Goal: Task Accomplishment & Management: Use online tool/utility

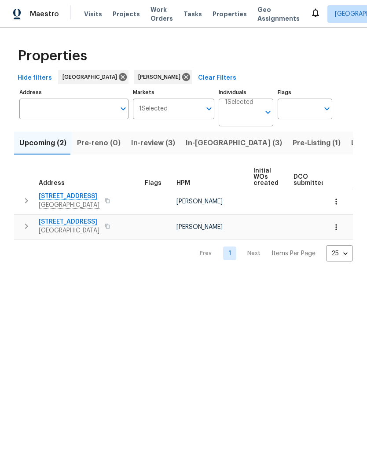
scroll to position [0, -9]
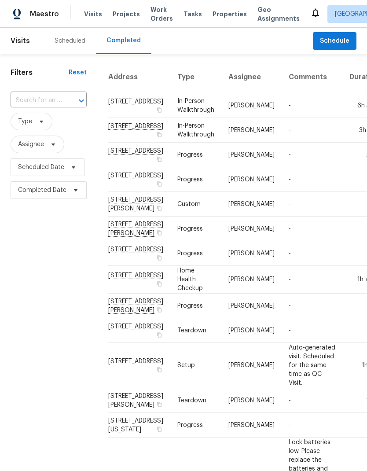
click at [37, 102] on input "text" at bounding box center [36, 101] width 51 height 14
type input "3030 cider"
click at [32, 123] on li "3030 Ciderwood Dr, Spring, TX 77373" at bounding box center [48, 121] width 75 height 15
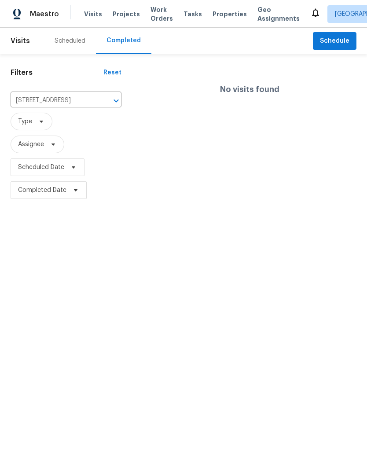
click at [68, 40] on div "Scheduled" at bounding box center [70, 41] width 31 height 9
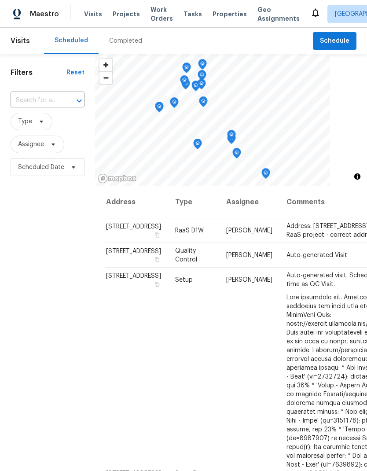
click at [22, 99] on input "text" at bounding box center [35, 101] width 49 height 14
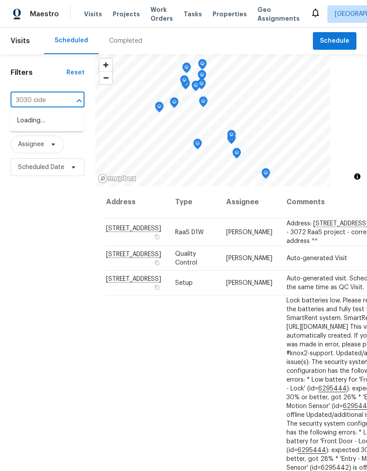
type input "3030 cider"
click at [30, 126] on li "[STREET_ADDRESS]" at bounding box center [46, 121] width 73 height 15
click at [36, 98] on input "text" at bounding box center [35, 101] width 49 height 14
type input "3030 cider"
click at [34, 122] on li "3030 Ciderwood Dr, Spring, TX 77373" at bounding box center [46, 121] width 73 height 15
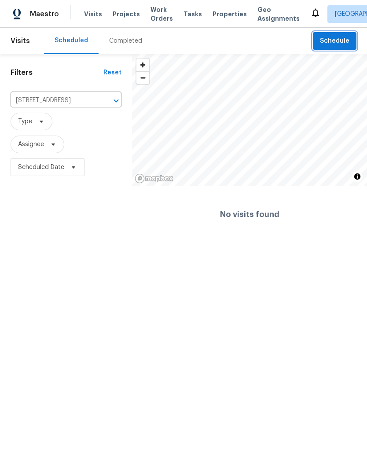
click at [339, 41] on span "Schedule" at bounding box center [334, 41] width 29 height 11
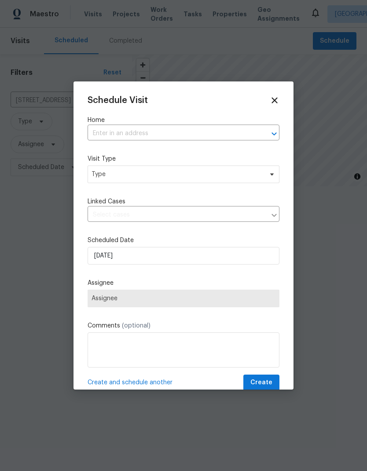
click at [112, 132] on input "text" at bounding box center [171, 134] width 167 height 14
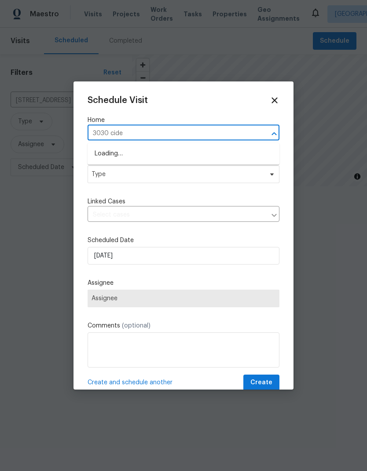
type input "3030 cider"
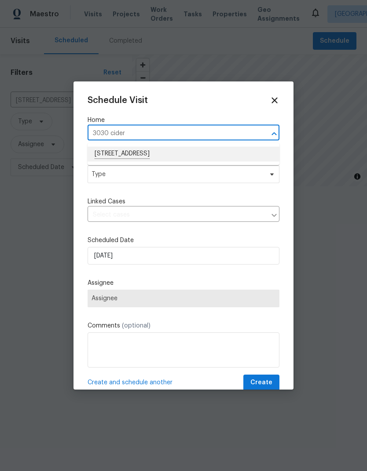
click at [116, 150] on li "3030 Ciderwood Dr, Spring, TX 77373" at bounding box center [184, 154] width 192 height 15
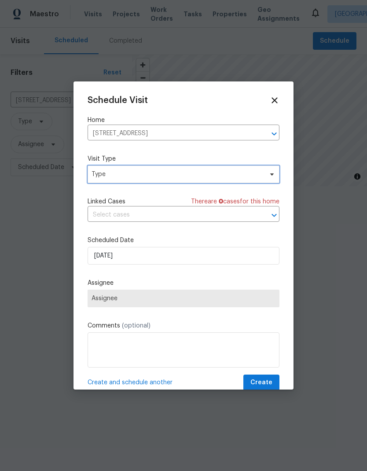
click at [104, 170] on span "Type" at bounding box center [184, 174] width 192 height 18
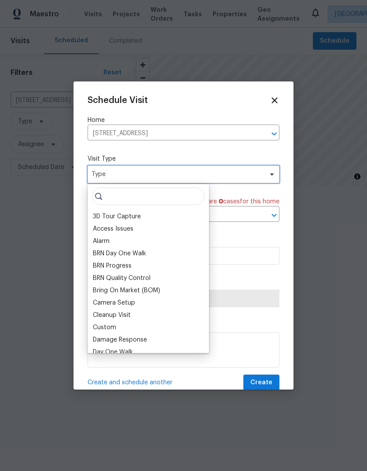
click at [103, 176] on span "Type" at bounding box center [177, 174] width 171 height 9
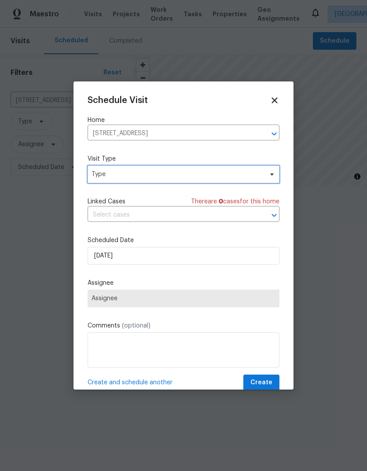
click at [107, 182] on span "Type" at bounding box center [184, 174] width 192 height 18
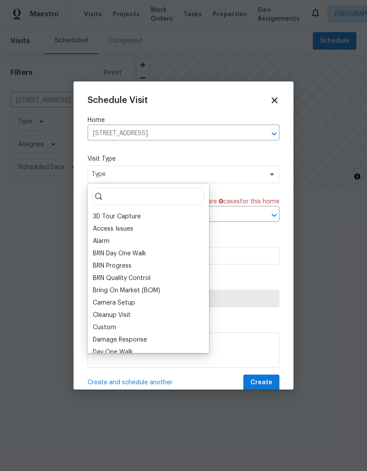
click at [106, 328] on div "Custom" at bounding box center [104, 327] width 23 height 9
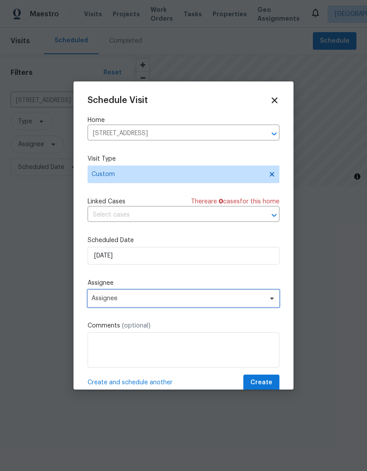
click at [105, 298] on span "Assignee" at bounding box center [178, 298] width 172 height 7
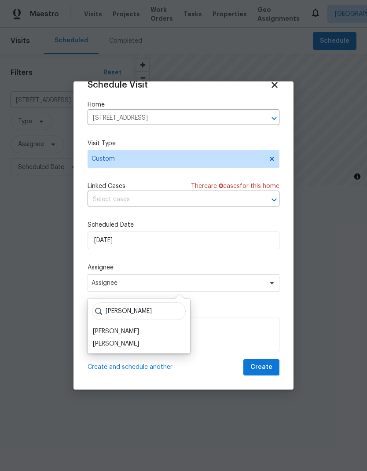
scroll to position [17, 0]
type input "Jose"
click at [106, 328] on div "Joseph Wolfe" at bounding box center [116, 331] width 46 height 9
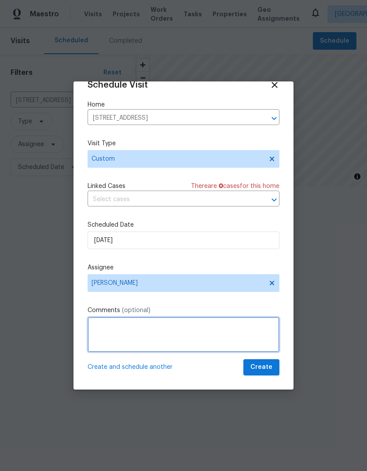
click at [97, 324] on textarea at bounding box center [184, 334] width 192 height 35
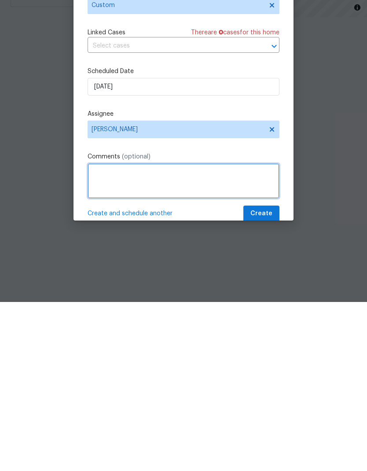
scroll to position [0, 0]
click at [92, 332] on textarea at bounding box center [184, 349] width 192 height 35
paste textarea "https://opendoor.enterprise.slack.com/archives/C07MY6AKJKG/p1758752398038499"
click at [91, 332] on textarea "https://opendoor.enterprise.slack.com/archives/C07MY6AKJKG/p1758752398038499" at bounding box center [184, 349] width 192 height 35
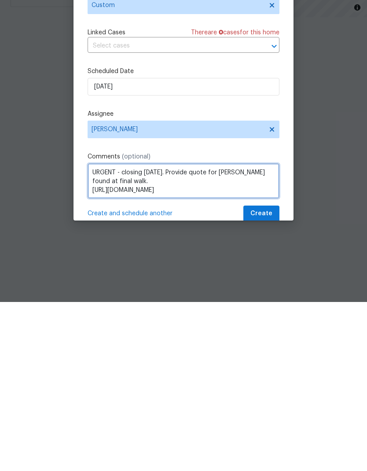
type textarea "URGENT - closing in 2 days. Provide quote for leak found at final walk. https:/…"
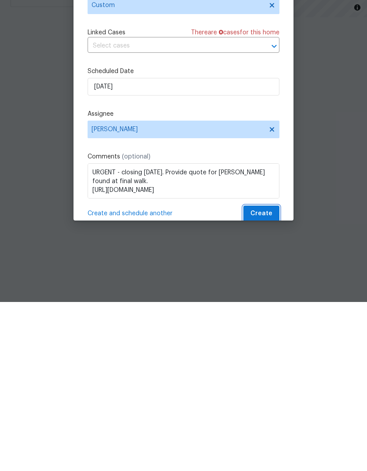
click at [264, 377] on span "Create" at bounding box center [261, 382] width 22 height 11
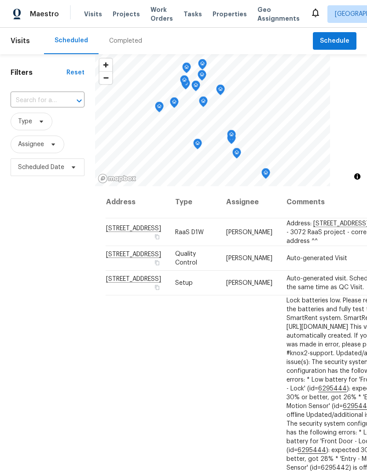
click at [27, 94] on input "text" at bounding box center [35, 101] width 49 height 14
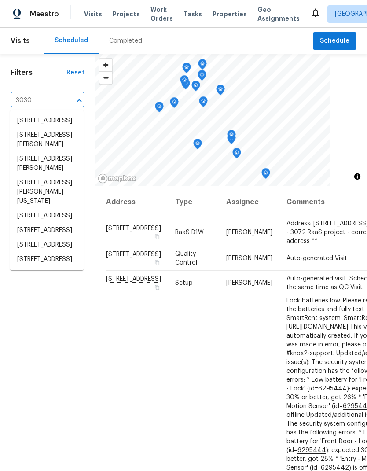
type input "3030"
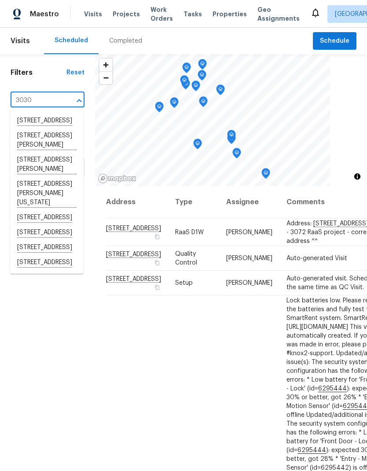
scroll to position [26, 0]
click at [39, 270] on li "[STREET_ADDRESS]" at bounding box center [46, 262] width 73 height 15
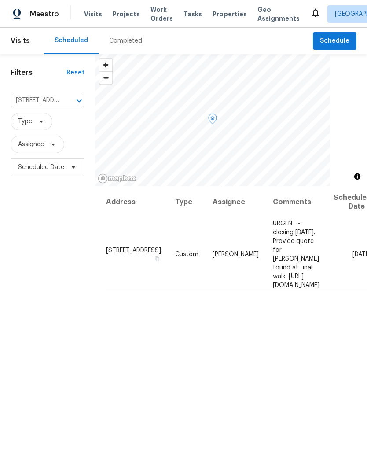
click at [273, 239] on span "URGENT - closing in 2 days. Provide quote for leak found at final walk. https:/…" at bounding box center [296, 254] width 47 height 68
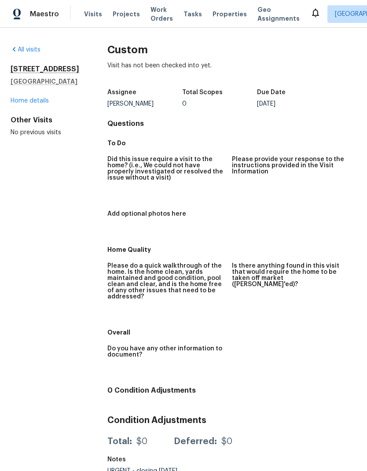
click at [27, 104] on link "Home details" at bounding box center [30, 101] width 38 height 6
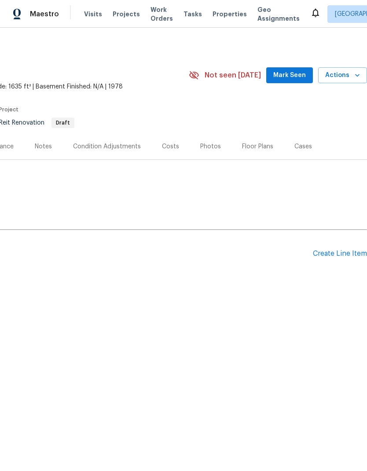
click at [333, 249] on div "Create Line Item" at bounding box center [340, 253] width 54 height 8
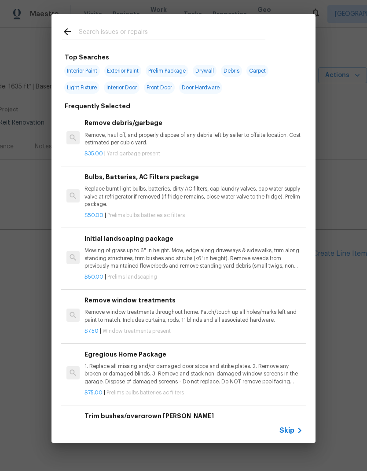
click at [87, 29] on input "text" at bounding box center [172, 32] width 187 height 13
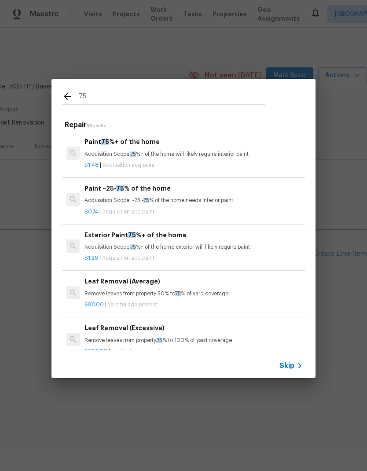
type input "7"
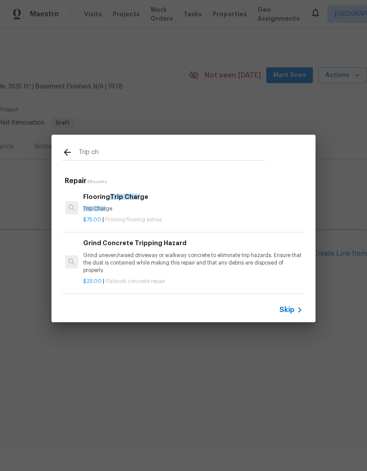
scroll to position [1, 1]
type input "T"
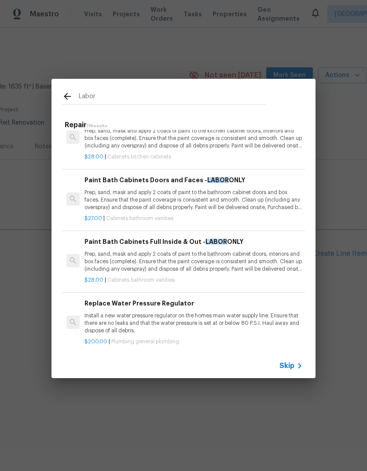
scroll to position [439, 0]
type input "L"
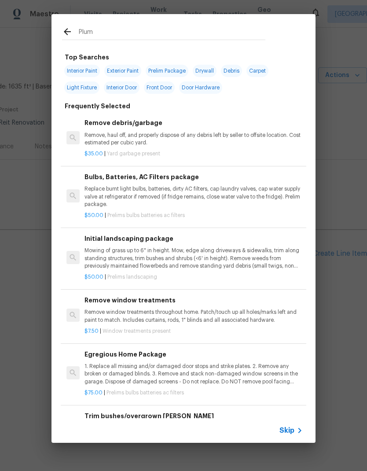
type input "Plumb"
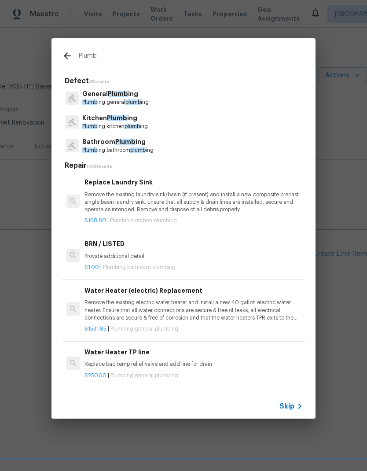
click at [99, 101] on p "Plumb ing general plumb ing" at bounding box center [115, 102] width 66 height 7
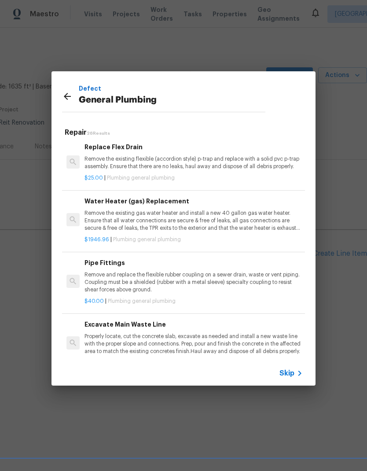
scroll to position [485, 0]
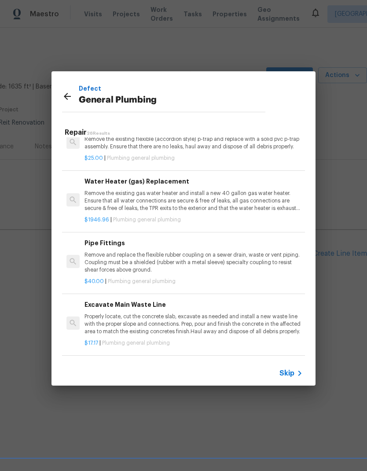
click at [60, 97] on div "Defect General Plumbing" at bounding box center [163, 96] width 224 height 50
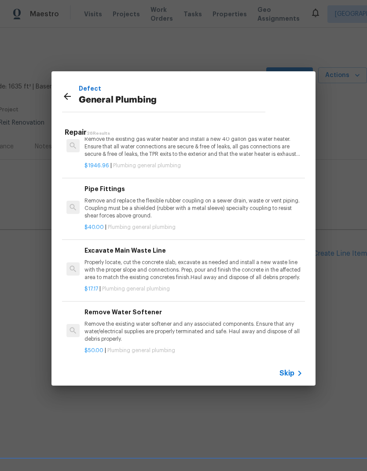
click at [60, 97] on div "Defect General Plumbing" at bounding box center [163, 96] width 224 height 50
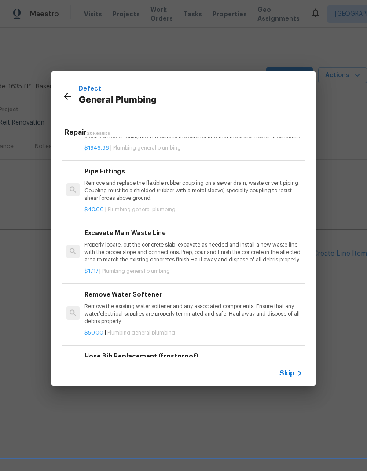
click at [72, 97] on icon at bounding box center [67, 96] width 11 height 11
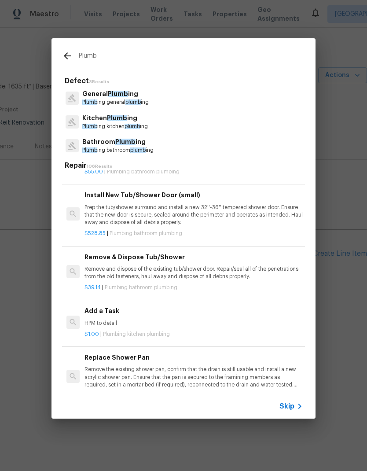
click at [98, 59] on input "Plumb" at bounding box center [172, 57] width 187 height 13
type input "P"
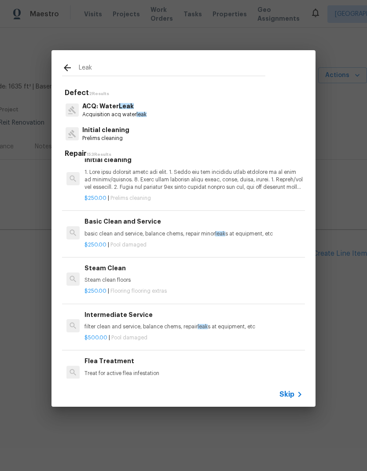
scroll to position [173, 0]
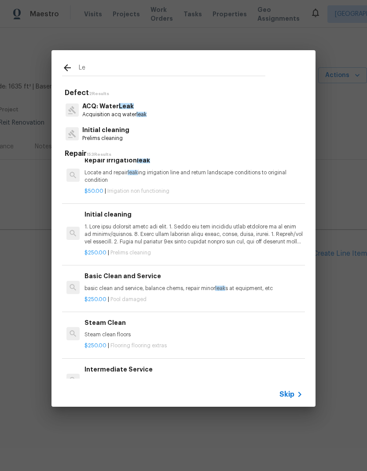
type input "L"
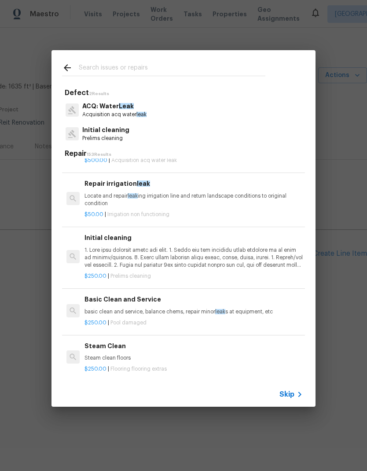
scroll to position [124, 0]
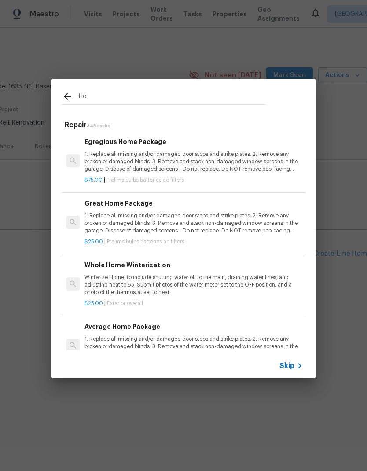
type input "H"
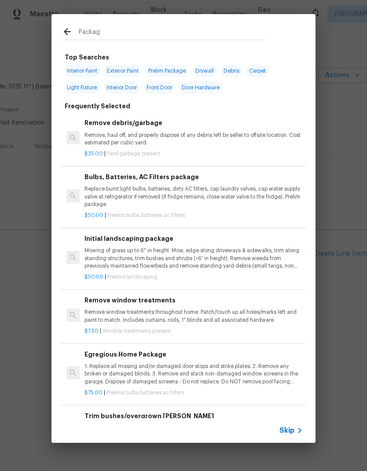
type input "Package"
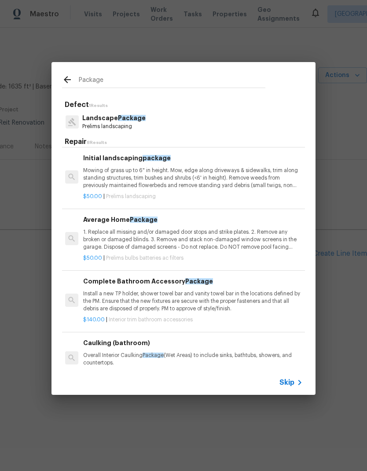
scroll to position [182, 1]
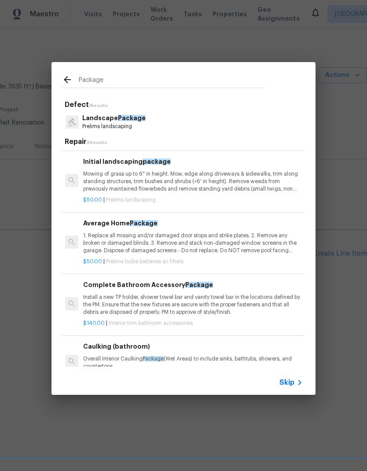
click at [100, 245] on p "1. Replace all missing and/or damaged door stops and strike plates. 2. Remove a…" at bounding box center [192, 243] width 218 height 22
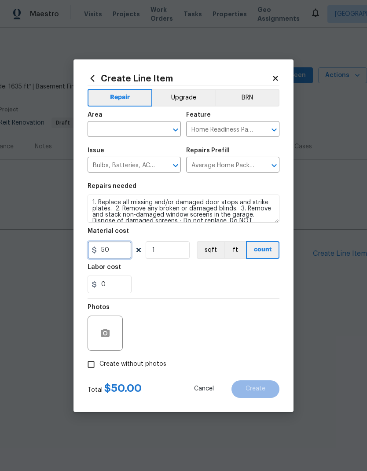
click at [113, 251] on input "50" at bounding box center [110, 250] width 44 height 18
type input "75"
click at [113, 169] on input "Bulbs, Batteries, AC Filters" at bounding box center [122, 166] width 69 height 14
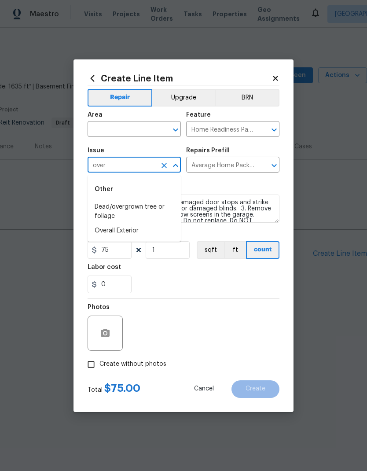
click at [110, 232] on li "Overall Exterior" at bounding box center [134, 231] width 93 height 15
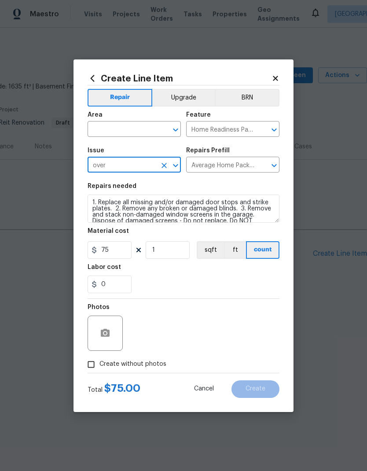
type input "Overall Exterior"
click at [241, 165] on input "text" at bounding box center [220, 166] width 69 height 14
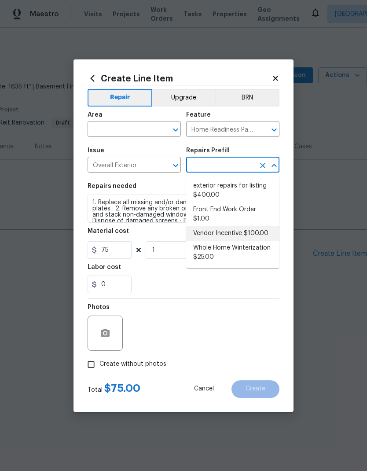
click at [254, 233] on li "Vendor Incentive $100.00" at bounding box center [232, 233] width 93 height 15
type input "Vendor Incentive $100.00"
type textarea "GC Bonus"
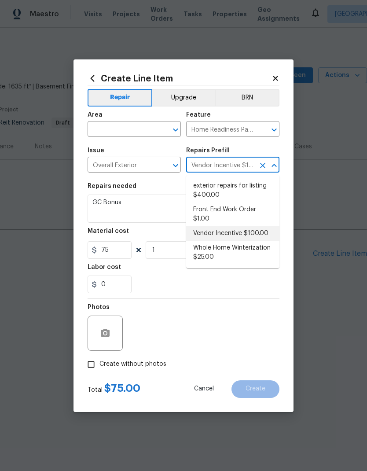
type input "100"
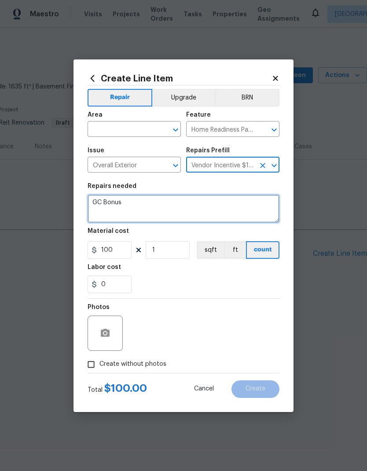
click at [127, 205] on textarea "GC Bonus" at bounding box center [184, 208] width 192 height 28
type textarea "G"
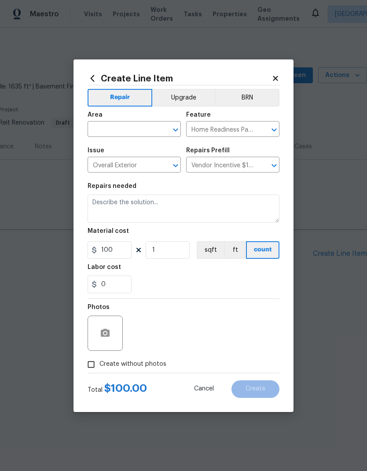
click at [246, 169] on input "Vendor Incentive $100.00" at bounding box center [220, 166] width 69 height 14
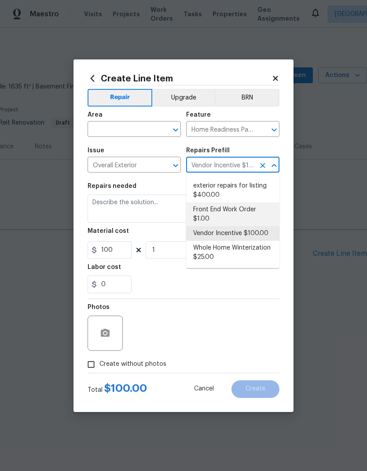
click at [248, 209] on li "Front End Work Order $1.00" at bounding box center [232, 214] width 93 height 24
type input "Front End Work Order $1.00"
type textarea "Placeholder line item for the creation of front end work orders."
type input "1"
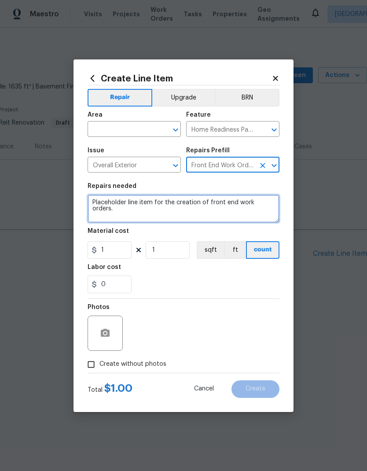
click at [248, 201] on textarea "Placeholder line item for the creation of front end work orders." at bounding box center [184, 208] width 192 height 28
click at [247, 201] on textarea "Placeholder line item for the creation of front end work orders." at bounding box center [184, 208] width 192 height 28
click at [242, 203] on textarea "Placeholder line item for the creation of front end work orders." at bounding box center [184, 208] width 192 height 28
click at [255, 200] on textarea "Placeholder line item for the creation of front end work orders." at bounding box center [184, 208] width 192 height 28
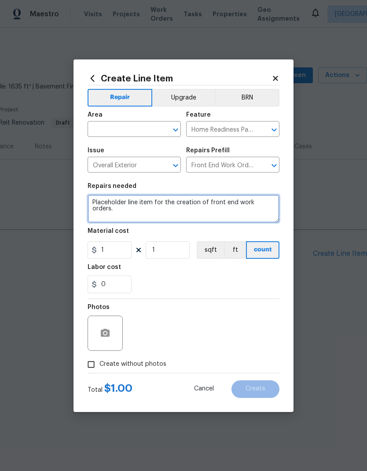
click at [246, 199] on textarea "Placeholder line item for the creation of front end work orders." at bounding box center [184, 208] width 192 height 28
type textarea "Visit property and assess leak found."
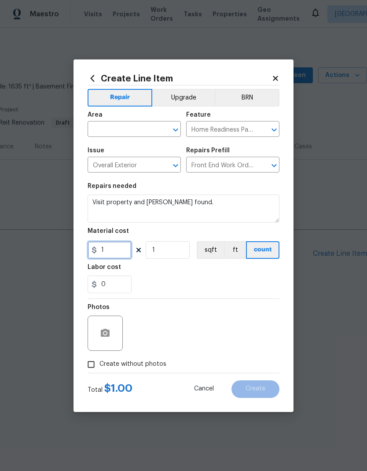
click at [110, 246] on input "1" at bounding box center [110, 250] width 44 height 18
click at [116, 249] on input "1" at bounding box center [110, 250] width 44 height 18
type input "75"
click at [242, 281] on div "0" at bounding box center [184, 284] width 192 height 18
click at [109, 328] on button "button" at bounding box center [105, 333] width 21 height 21
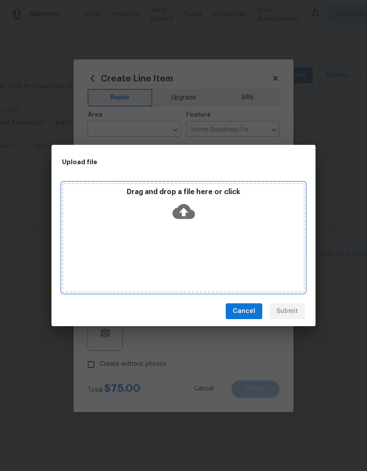
click at [136, 228] on div "Drag and drop a file here or click" at bounding box center [183, 238] width 243 height 110
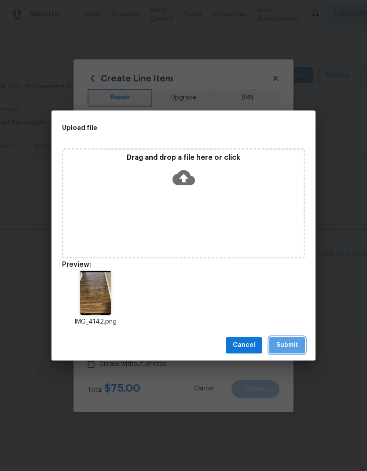
click at [297, 341] on span "Submit" at bounding box center [287, 345] width 22 height 11
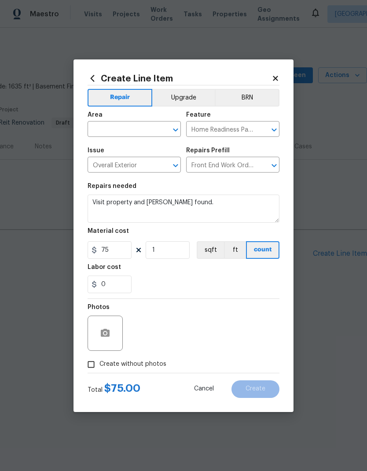
click at [123, 126] on input "text" at bounding box center [122, 130] width 69 height 14
type input "over"
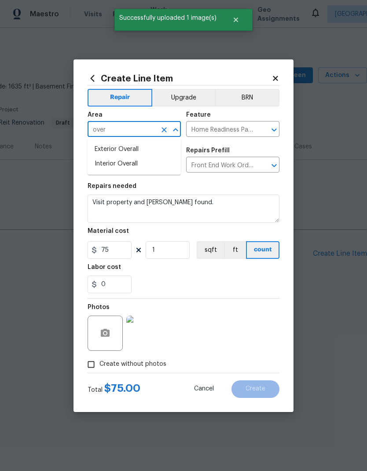
click at [106, 164] on li "Interior Overall" at bounding box center [134, 164] width 93 height 15
type input "Interior Overall"
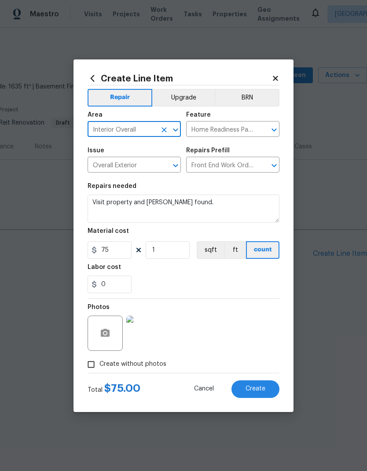
click at [237, 279] on div "0" at bounding box center [184, 284] width 192 height 18
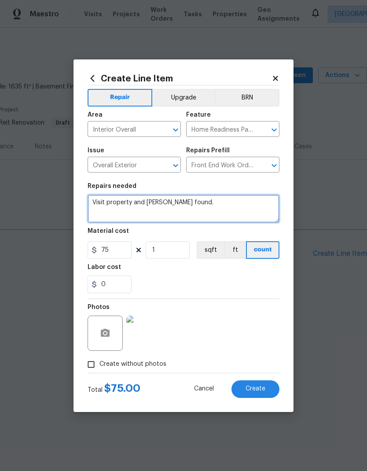
click at [256, 209] on textarea "Visit property and assess leak found." at bounding box center [184, 208] width 192 height 28
type textarea "Visit property and assess leak found. Bid what it would cost to repair to origi…"
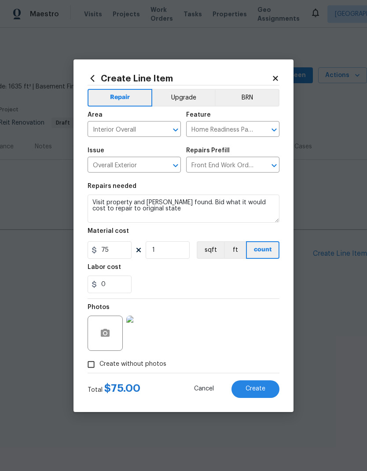
click at [219, 268] on div "Labor cost" at bounding box center [184, 269] width 192 height 11
click at [255, 385] on button "Create" at bounding box center [255, 389] width 48 height 18
type input "0"
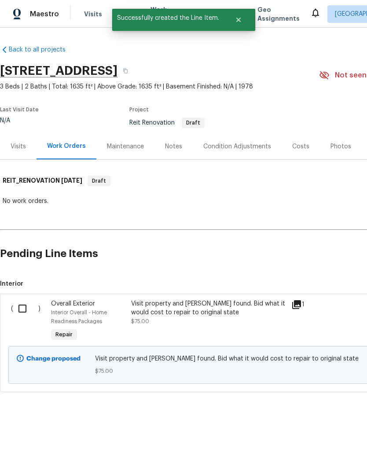
scroll to position [0, 0]
click at [23, 306] on input "checkbox" at bounding box center [25, 308] width 25 height 18
checkbox input "true"
click at [321, 449] on span "Create Work Order" at bounding box center [316, 449] width 59 height 11
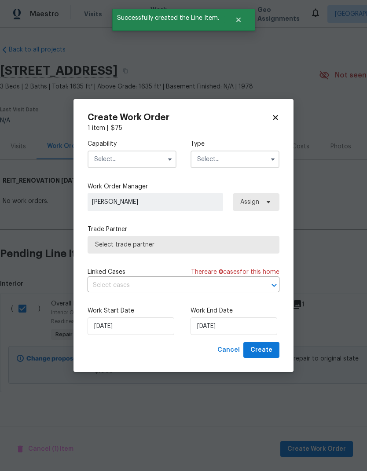
click at [109, 154] on input "text" at bounding box center [132, 159] width 89 height 18
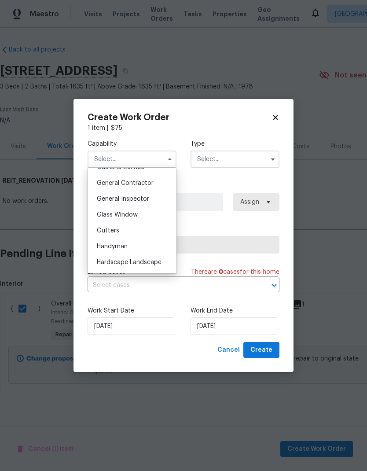
scroll to position [416, 0]
click at [104, 181] on span "General Contractor" at bounding box center [125, 182] width 57 height 6
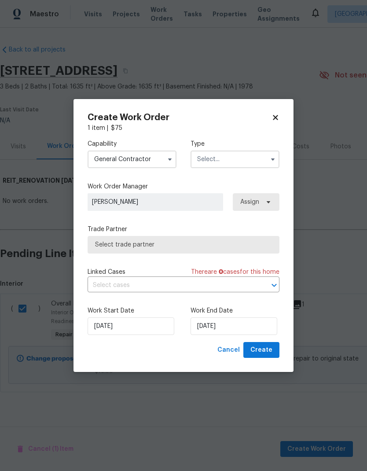
type input "General Contractor"
click at [255, 160] on input "text" at bounding box center [235, 159] width 89 height 18
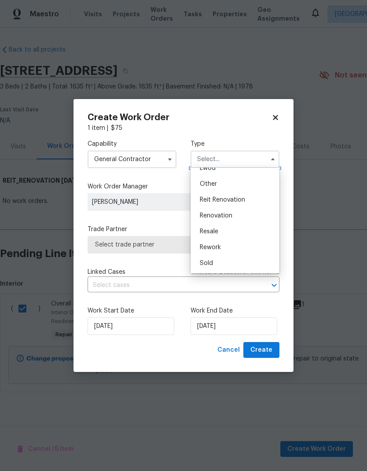
scroll to position [105, 0]
click at [237, 200] on span "Reit Renovation" at bounding box center [222, 200] width 45 height 6
type input "Reit Renovation"
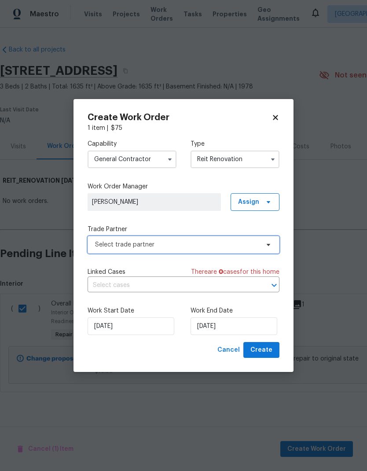
click at [206, 240] on span "Select trade partner" at bounding box center [177, 244] width 164 height 9
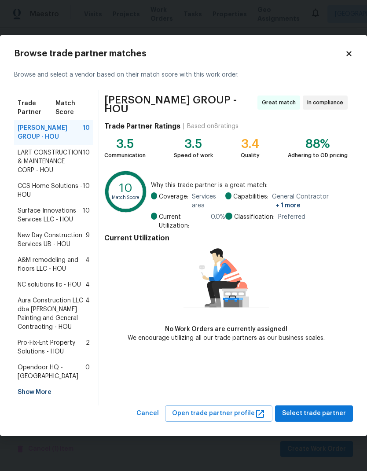
click at [31, 213] on span "Surface Innovations Services LLC - HOU" at bounding box center [50, 215] width 65 height 18
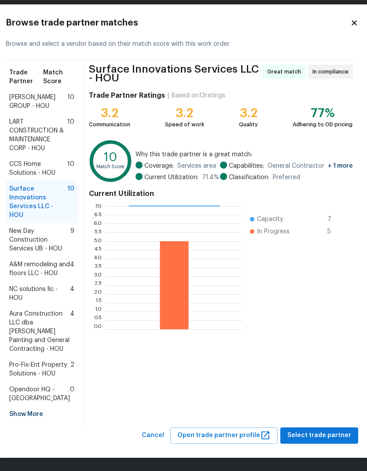
scroll to position [61, 2]
click at [325, 436] on span "Select trade partner" at bounding box center [319, 435] width 64 height 11
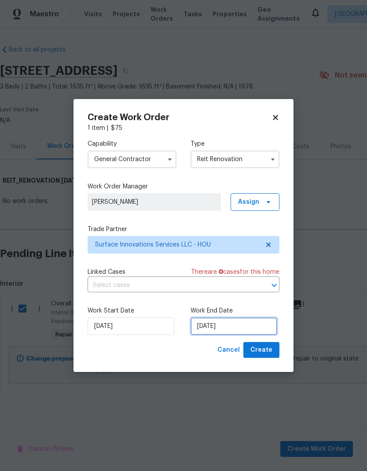
click at [248, 327] on input "9/24/2025" at bounding box center [234, 326] width 87 height 18
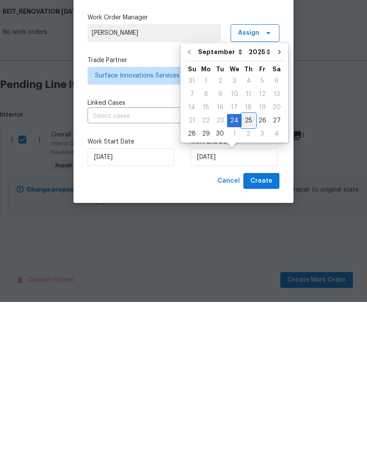
click at [246, 283] on div "25" at bounding box center [249, 289] width 14 height 12
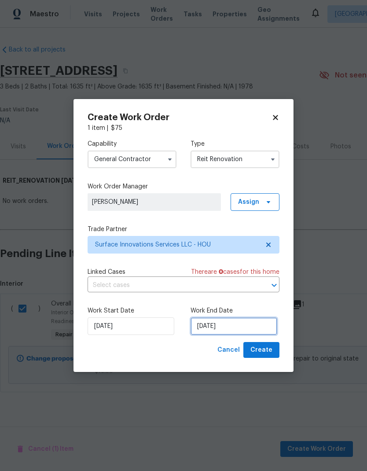
click at [250, 323] on input "9/25/2025" at bounding box center [234, 326] width 87 height 18
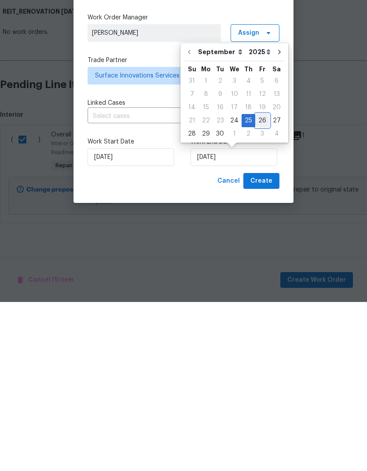
click at [264, 283] on div "26" at bounding box center [262, 289] width 14 height 12
type input "9/26/2025"
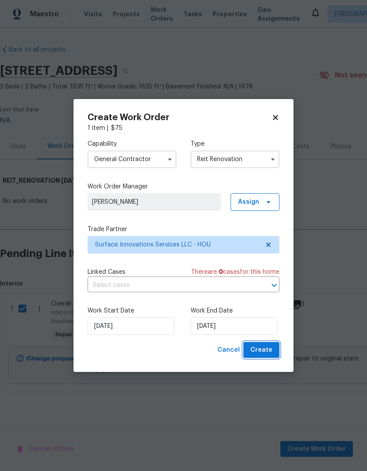
click at [269, 351] on span "Create" at bounding box center [261, 350] width 22 height 11
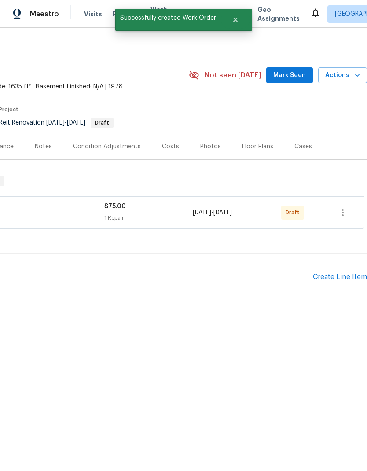
scroll to position [0, 130]
click at [351, 218] on button "button" at bounding box center [342, 212] width 21 height 21
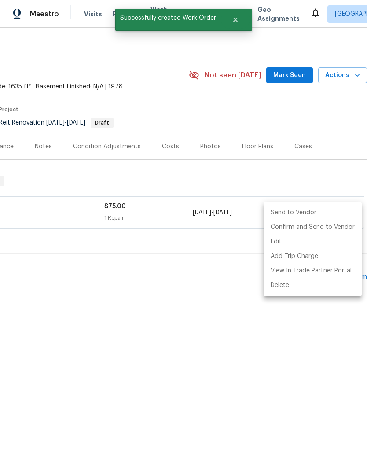
click at [307, 209] on li "Send to Vendor" at bounding box center [313, 212] width 98 height 15
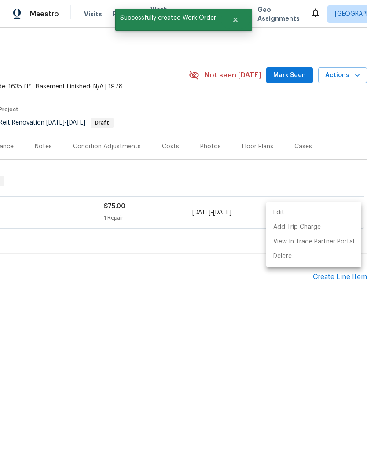
click at [198, 282] on div at bounding box center [183, 235] width 367 height 471
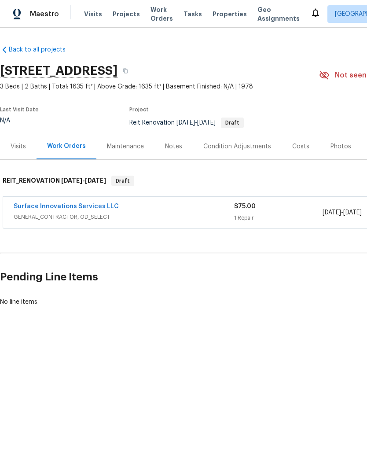
scroll to position [0, 0]
click at [36, 209] on link "Surface Innovations Services LLC" at bounding box center [66, 206] width 105 height 6
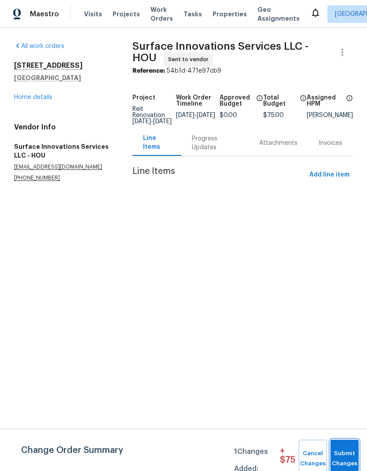
click at [352, 453] on span "Submit Changes" at bounding box center [344, 458] width 19 height 20
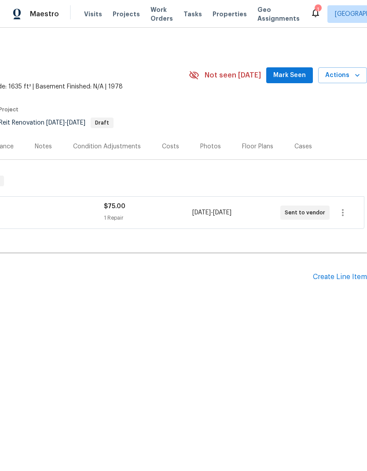
scroll to position [0, 130]
